Goal: Task Accomplishment & Management: Use online tool/utility

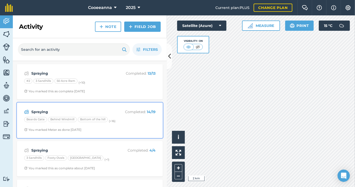
click at [133, 127] on div "Spraying Completed : 14 / 19 Beards Gate Behind Windmill Bottom of the hill (+ …" at bounding box center [90, 120] width 140 height 29
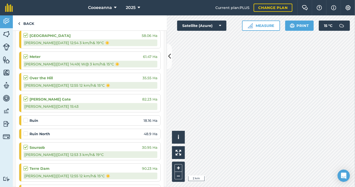
scroll to position [292, 0]
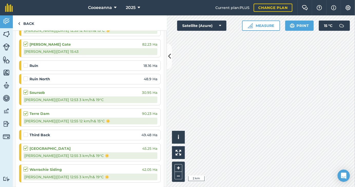
click at [26, 132] on label at bounding box center [26, 132] width 6 height 0
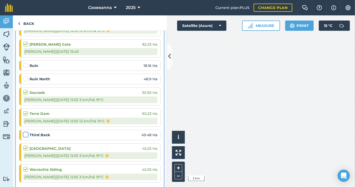
click at [26, 135] on input "checkbox" at bounding box center [24, 133] width 3 height 3
checkbox input "false"
select select "W"
select select "Sunny"
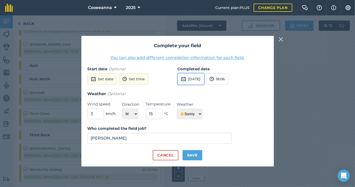
click at [204, 80] on button "[DATE]" at bounding box center [191, 78] width 26 height 11
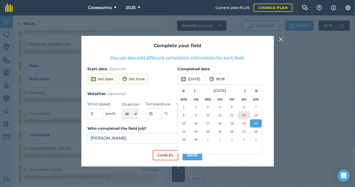
click at [240, 114] on button "13" at bounding box center [244, 115] width 12 height 8
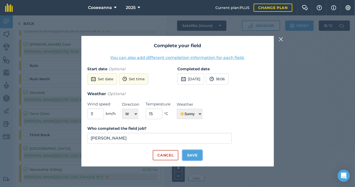
click at [192, 156] on button "Save" at bounding box center [193, 155] width 20 height 10
checkbox input "true"
